Goal: Obtain resource: Download file/media

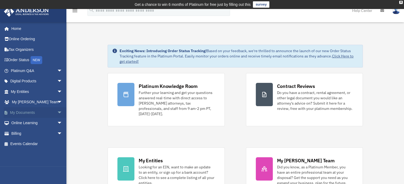
click at [32, 110] on link "My Documents arrow_drop_down" at bounding box center [37, 112] width 67 height 11
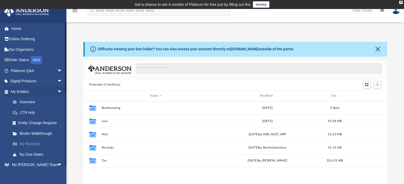
scroll to position [116, 299]
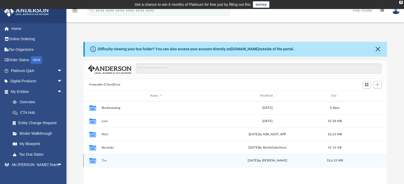
click at [103, 162] on button "Tax" at bounding box center [155, 160] width 109 height 3
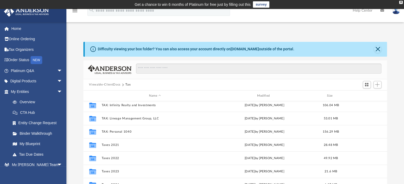
scroll to position [102, 0]
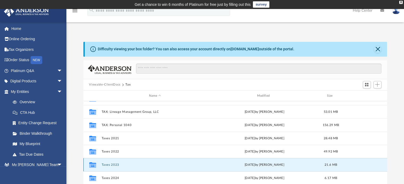
click at [114, 165] on button "Taxes 2023" at bounding box center [154, 164] width 107 height 3
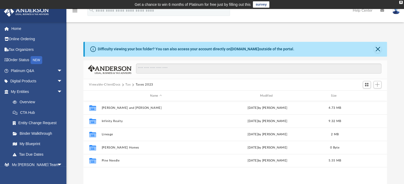
scroll to position [0, 0]
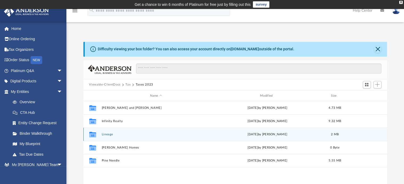
click at [104, 136] on button "Lineage" at bounding box center [155, 134] width 109 height 3
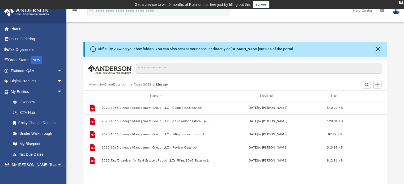
click at [142, 84] on button "Taxes 2023" at bounding box center [142, 85] width 18 height 5
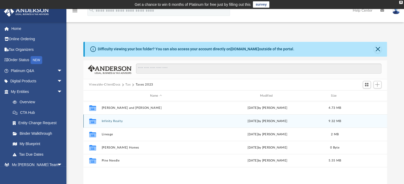
click at [113, 122] on button "Infinity Realty" at bounding box center [155, 121] width 109 height 3
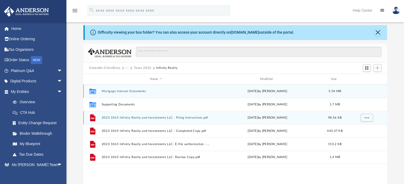
scroll to position [15, 0]
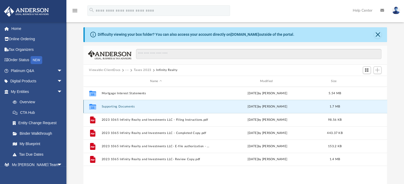
click at [121, 107] on button "Supporting Documents" at bounding box center [155, 106] width 109 height 3
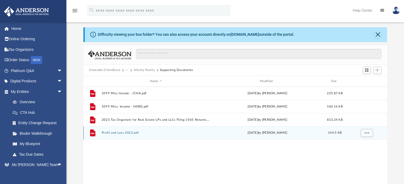
click at [123, 132] on button "Profit and Loss 2023.pdf" at bounding box center [155, 133] width 109 height 3
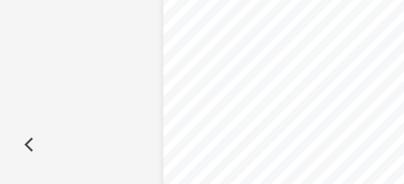
scroll to position [37, 0]
